Goal: Task Accomplishment & Management: Complete application form

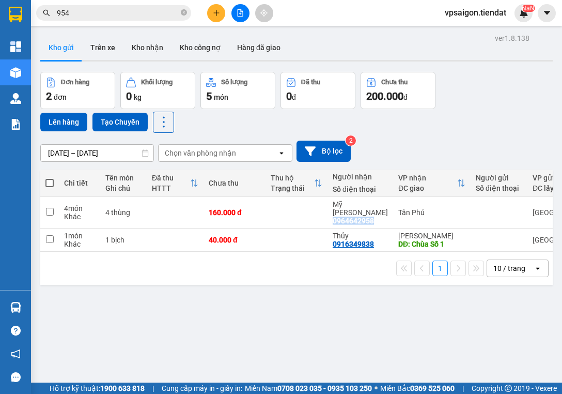
click at [51, 182] on span at bounding box center [49, 183] width 8 height 8
click at [50, 178] on input "checkbox" at bounding box center [50, 178] width 0 height 0
checkbox input "true"
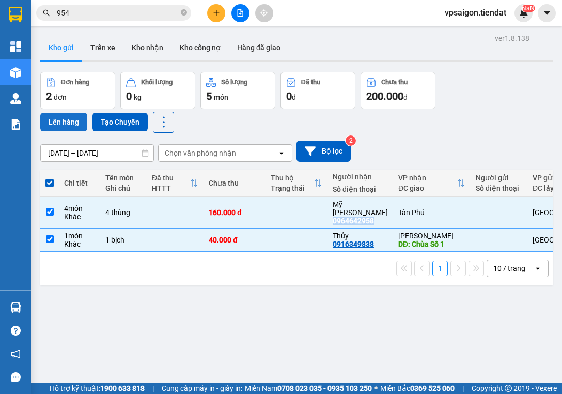
click at [60, 120] on button "Lên hàng" at bounding box center [63, 122] width 47 height 19
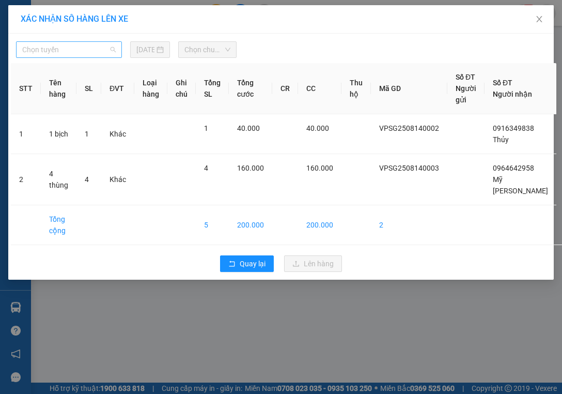
click at [107, 51] on span "Chọn tuyến" at bounding box center [69, 49] width 94 height 15
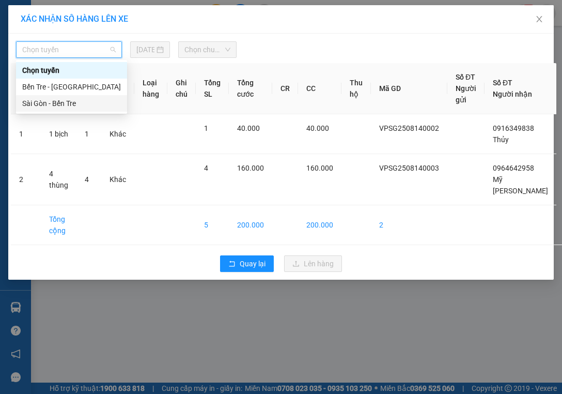
click at [89, 108] on div "Sài Gòn - Bến Tre" at bounding box center [71, 103] width 111 height 17
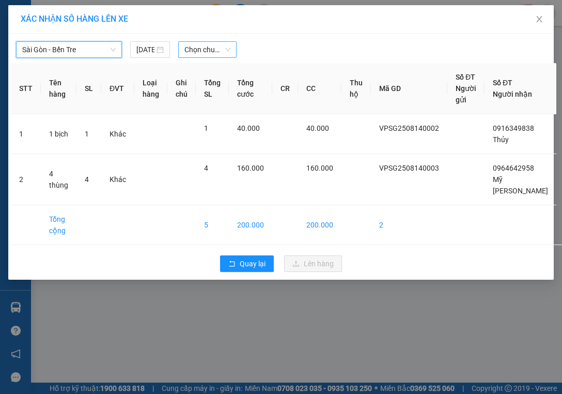
click at [223, 50] on span "Chọn chuyến" at bounding box center [207, 49] width 46 height 15
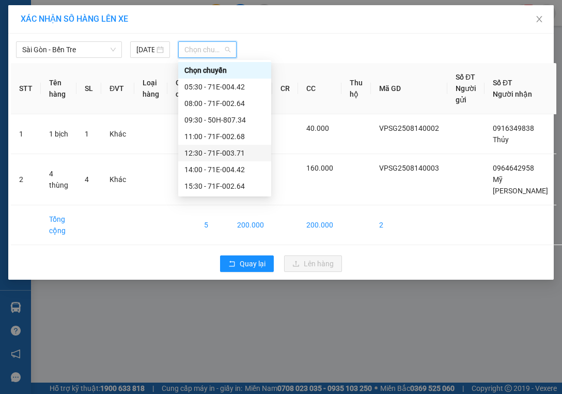
scroll to position [33, 0]
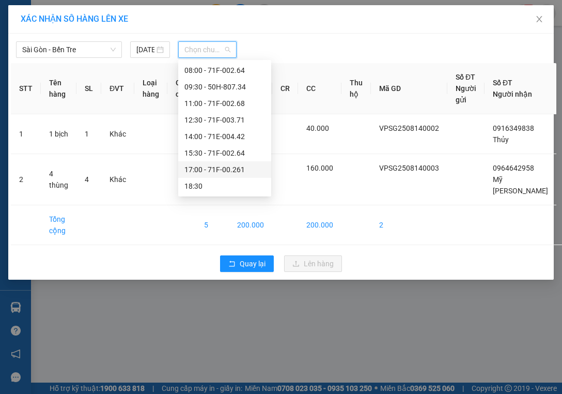
click at [227, 167] on div "17:00 - 71F-00.261" at bounding box center [224, 169] width 81 height 11
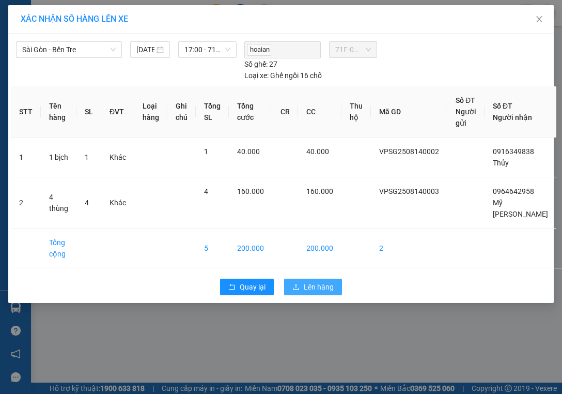
click at [318, 289] on span "Lên hàng" at bounding box center [319, 286] width 30 height 11
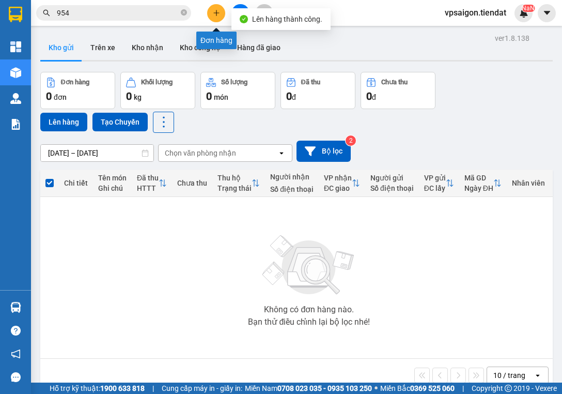
click at [217, 14] on icon "plus" at bounding box center [216, 12] width 7 height 7
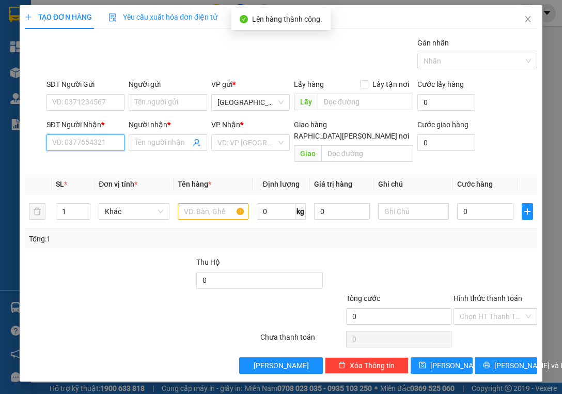
click at [89, 145] on input "SĐT Người Nhận *" at bounding box center [85, 142] width 79 height 17
type input "0939434014"
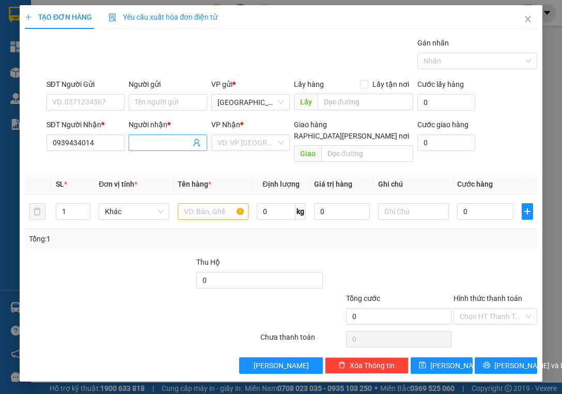
click at [151, 143] on input "Người nhận *" at bounding box center [163, 142] width 56 height 11
type input "VLXD huệ"
click at [242, 142] on input "search" at bounding box center [246, 142] width 59 height 15
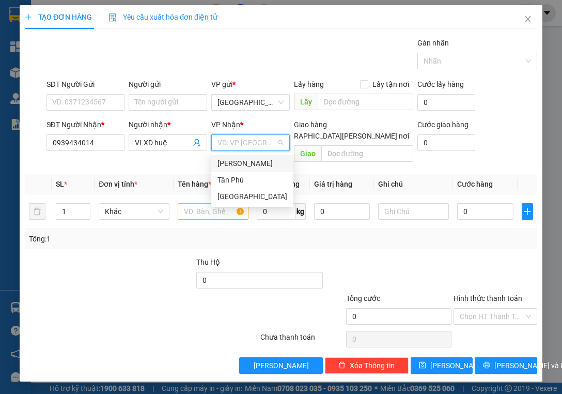
click at [254, 165] on div "[PERSON_NAME]" at bounding box center [252, 163] width 70 height 11
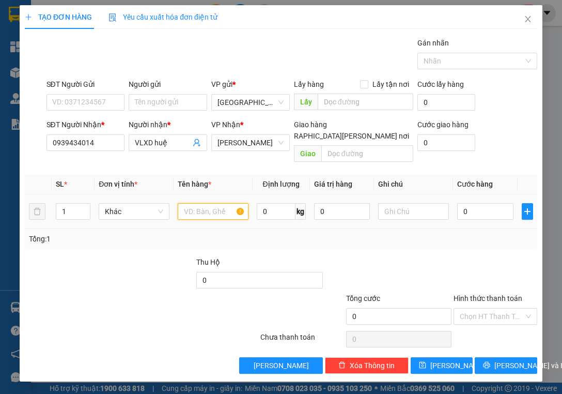
click at [197, 203] on input "text" at bounding box center [213, 211] width 71 height 17
type input "thuốc"
click at [474, 203] on input "0" at bounding box center [485, 211] width 56 height 17
type input "3"
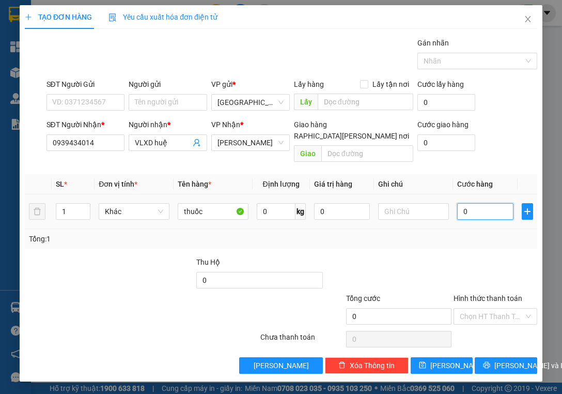
type input "3"
type input "30"
type input "30.000"
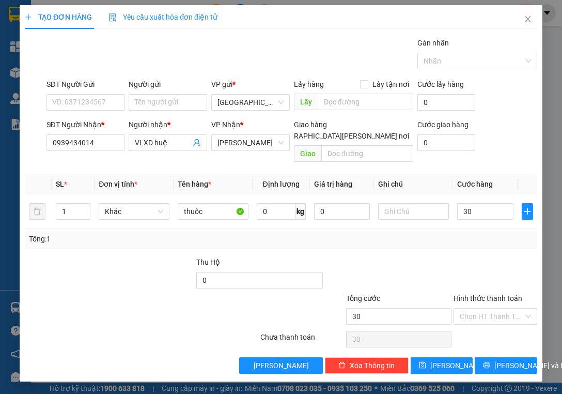
type input "30.000"
click at [479, 235] on div "Tổng: 1" at bounding box center [281, 239] width 512 height 20
click at [485, 308] on input "Hình thức thanh toán" at bounding box center [492, 315] width 64 height 15
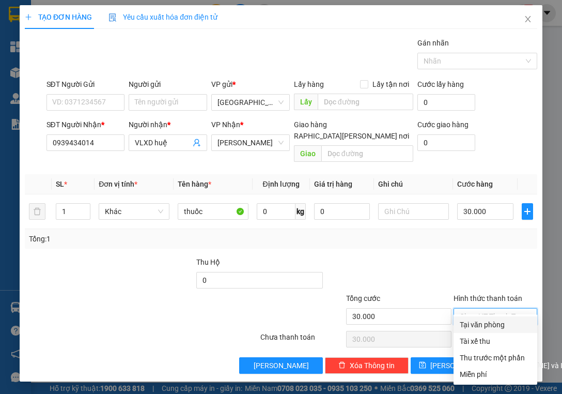
click at [493, 324] on div "Tại văn phòng" at bounding box center [495, 324] width 71 height 11
type input "0"
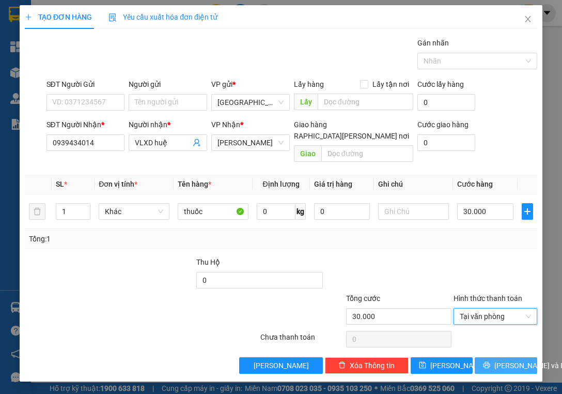
click at [504, 360] on span "[PERSON_NAME] và In" at bounding box center [530, 365] width 72 height 11
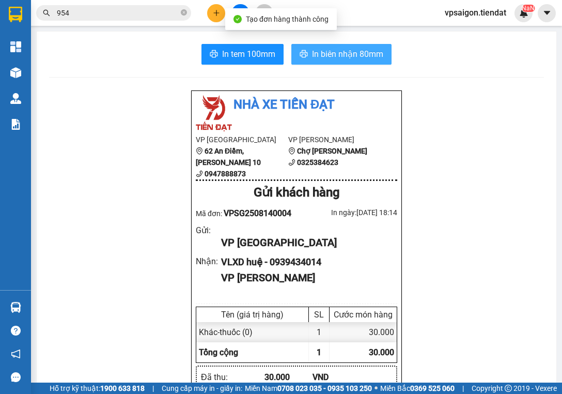
click at [336, 54] on span "In biên nhận 80mm" at bounding box center [347, 54] width 71 height 13
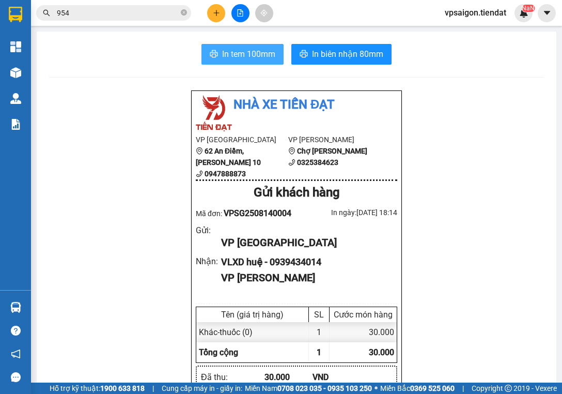
click at [257, 54] on span "In tem 100mm" at bounding box center [248, 54] width 53 height 13
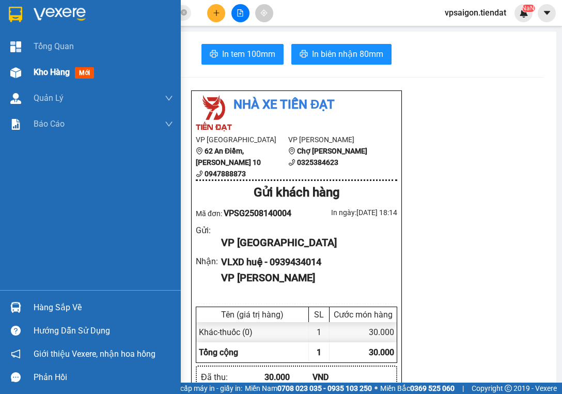
click at [56, 71] on span "Kho hàng" at bounding box center [52, 72] width 36 height 10
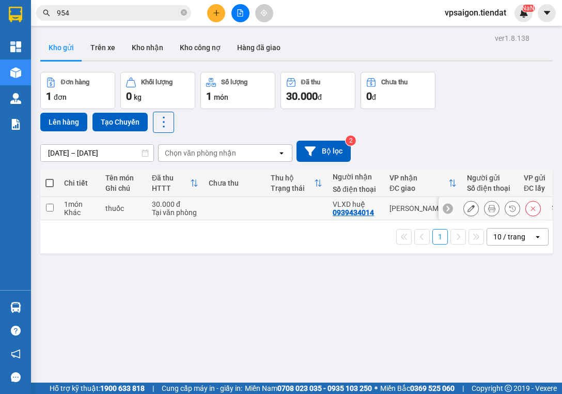
click at [347, 213] on div "0939434014" at bounding box center [353, 212] width 41 height 8
copy div "0939434014"
click at [196, 293] on div "ver 1.8.138 Kho gửi Trên xe Kho [PERSON_NAME] công nợ Hàng đã [PERSON_NAME] hàn…" at bounding box center [296, 228] width 521 height 394
